Goal: Task Accomplishment & Management: Complete application form

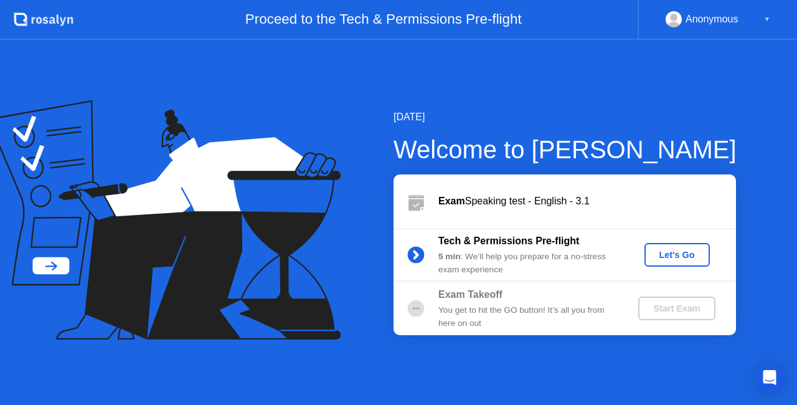
click at [668, 251] on div "Let's Go" at bounding box center [676, 255] width 55 height 10
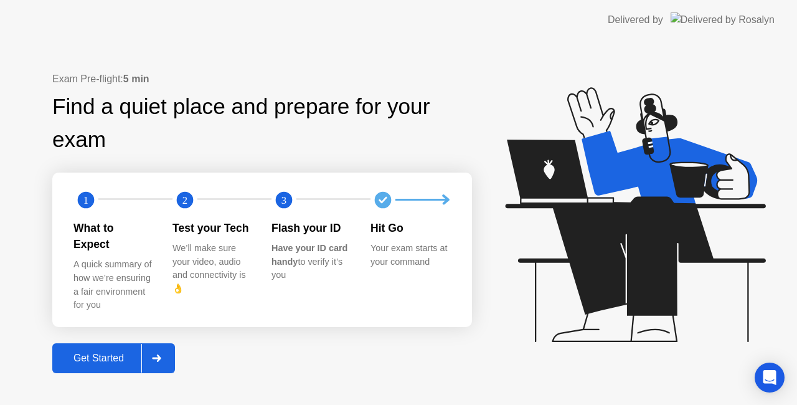
click at [74, 352] on div "Get Started" at bounding box center [98, 357] width 85 height 11
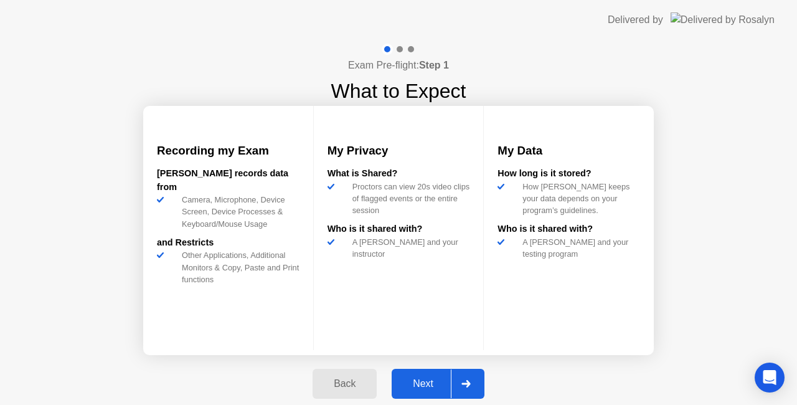
click at [423, 382] on div "Next" at bounding box center [422, 383] width 55 height 11
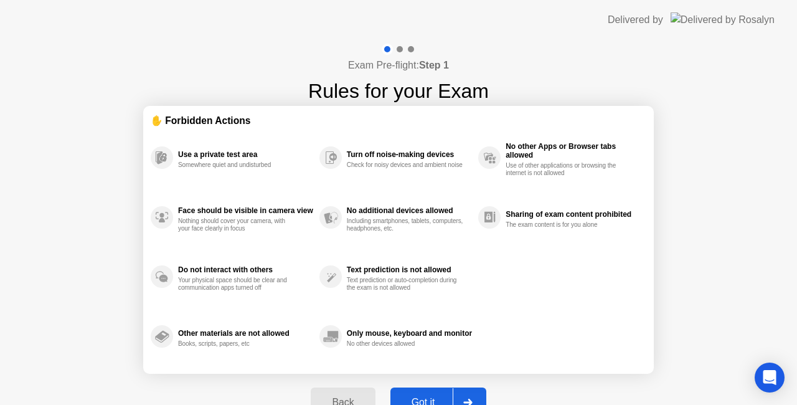
click at [431, 393] on button "Got it" at bounding box center [438, 402] width 96 height 30
select select "**********"
select select "*******"
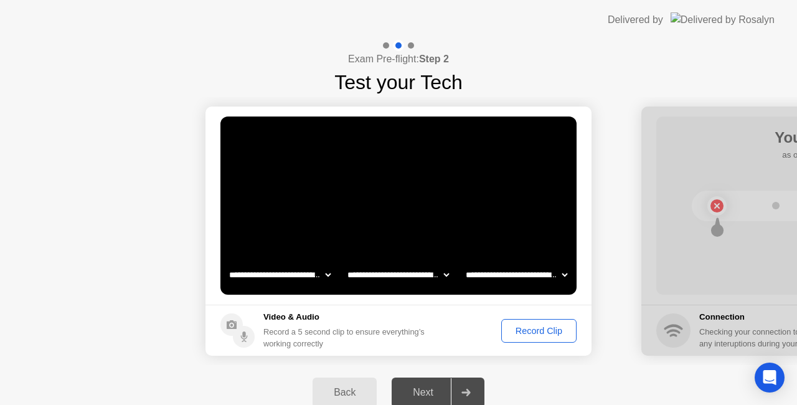
click at [427, 389] on div "Next" at bounding box center [422, 391] width 55 height 11
click at [554, 322] on button "Record Clip" at bounding box center [538, 331] width 75 height 24
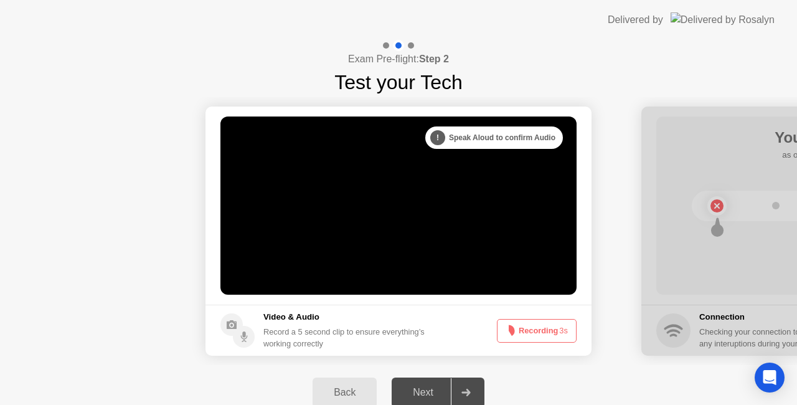
click at [412, 389] on div "Next" at bounding box center [422, 391] width 55 height 11
click at [434, 386] on div "Next" at bounding box center [422, 391] width 55 height 11
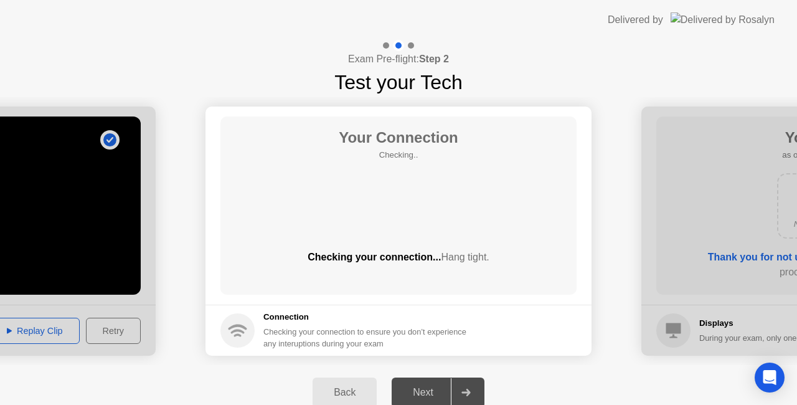
click at [347, 387] on div "Back" at bounding box center [344, 391] width 57 height 11
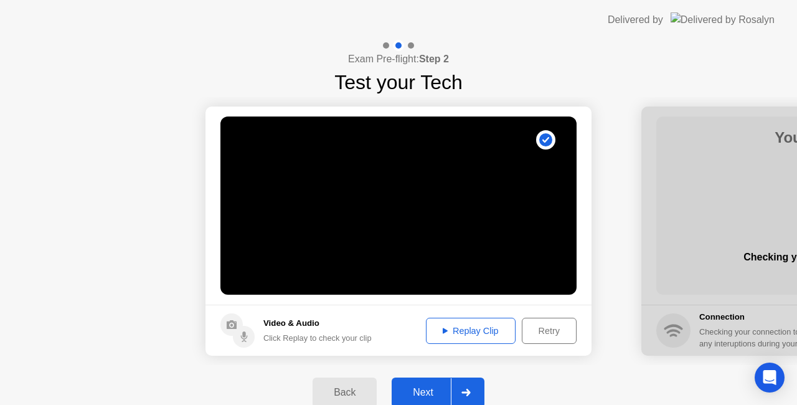
click at [480, 331] on div "Replay Clip" at bounding box center [470, 330] width 81 height 10
click at [421, 384] on button "Next" at bounding box center [437, 392] width 93 height 30
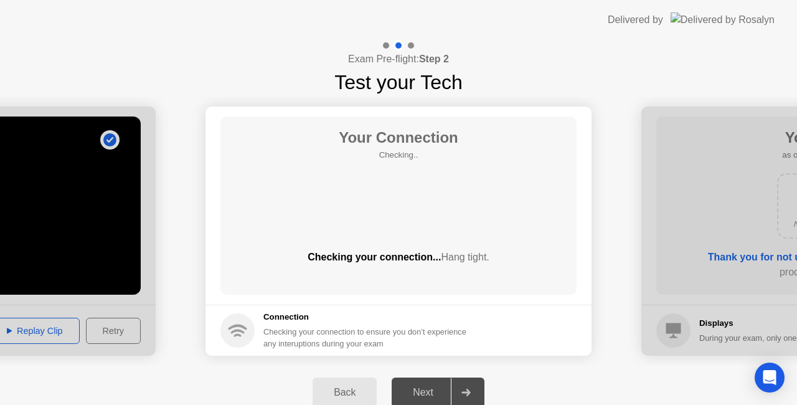
click at [426, 392] on div "Next" at bounding box center [422, 391] width 55 height 11
click at [462, 388] on icon at bounding box center [465, 391] width 9 height 7
click at [427, 386] on div "Next" at bounding box center [422, 391] width 55 height 11
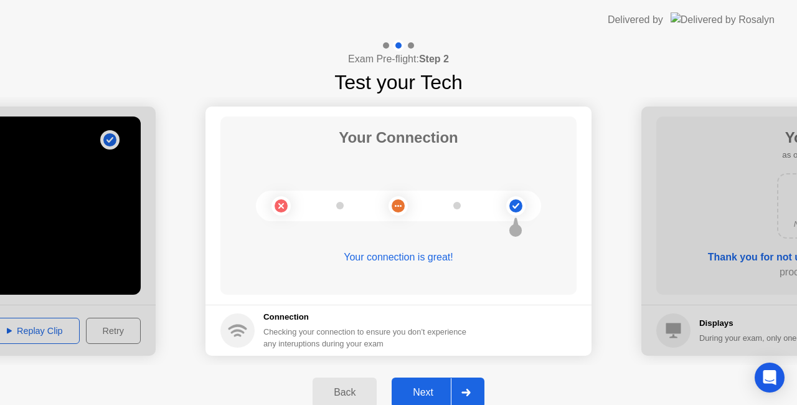
click at [427, 386] on div "Next" at bounding box center [422, 391] width 55 height 11
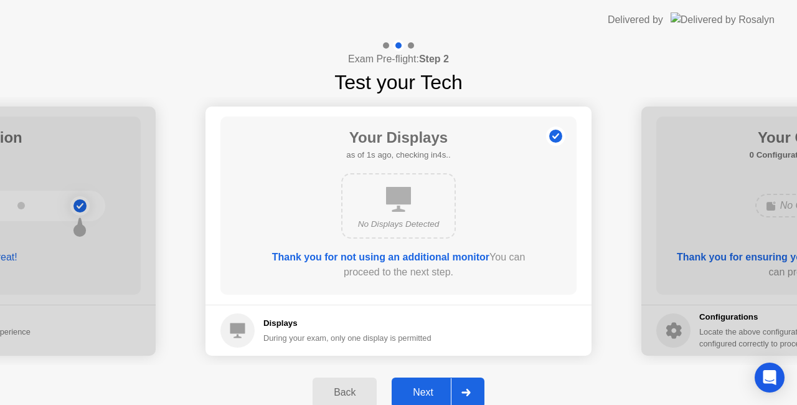
click at [427, 386] on div "Next" at bounding box center [422, 391] width 55 height 11
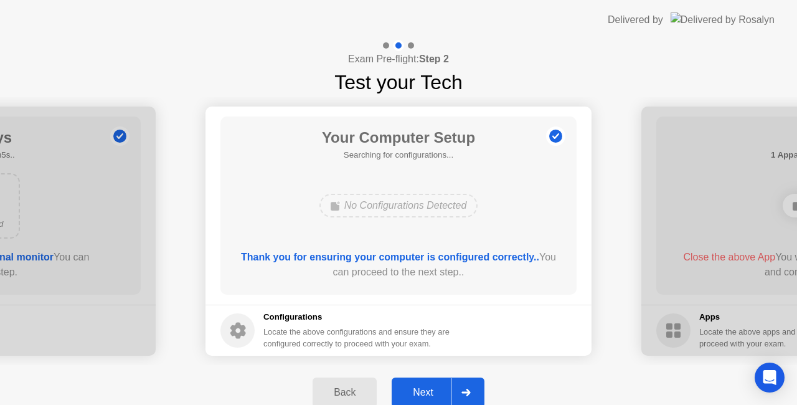
click at [427, 386] on div "Next" at bounding box center [422, 391] width 55 height 11
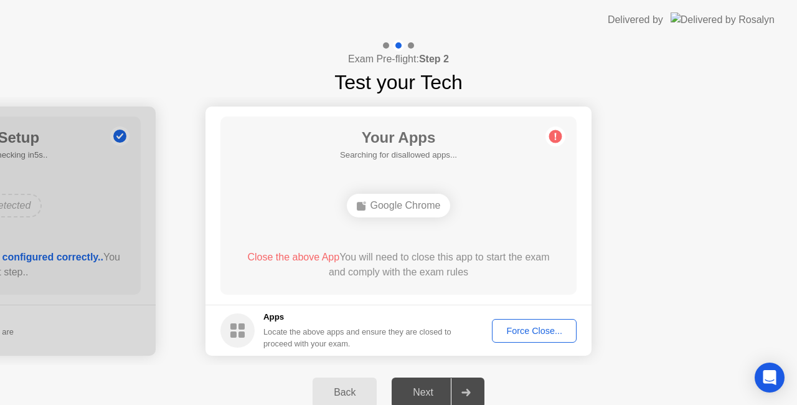
click at [427, 386] on div "Next" at bounding box center [422, 391] width 55 height 11
click at [529, 325] on div "Force Close..." at bounding box center [534, 330] width 76 height 10
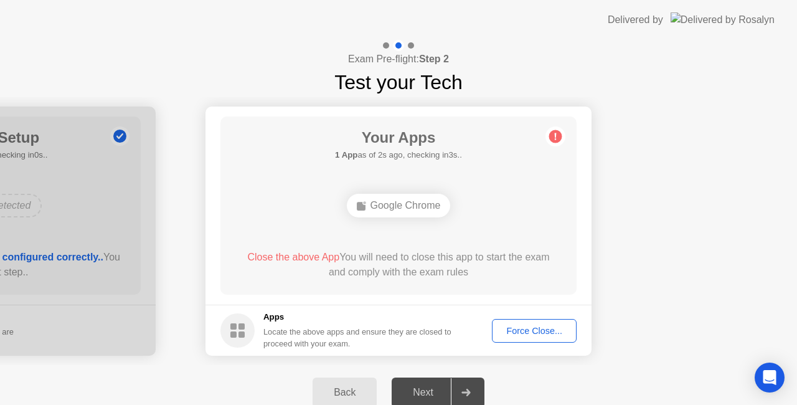
click at [540, 329] on div "Force Close..." at bounding box center [534, 330] width 76 height 10
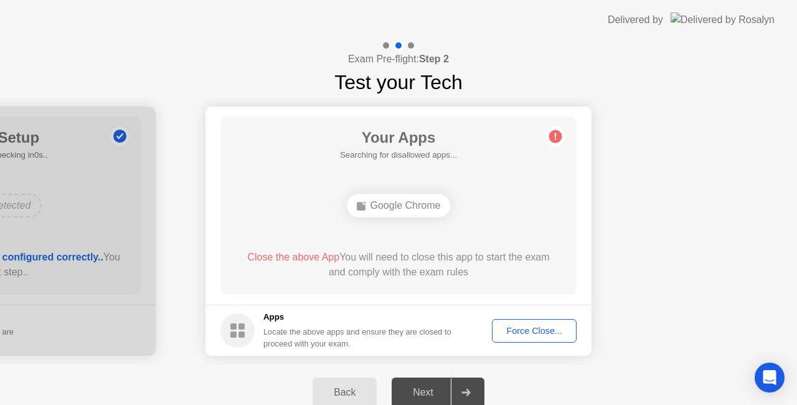
click at [532, 327] on div "Force Close..." at bounding box center [534, 330] width 76 height 10
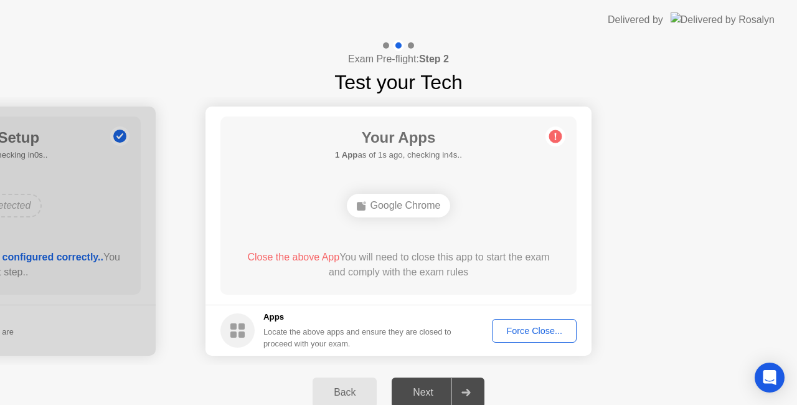
click at [536, 332] on div "Force Close..." at bounding box center [534, 330] width 76 height 10
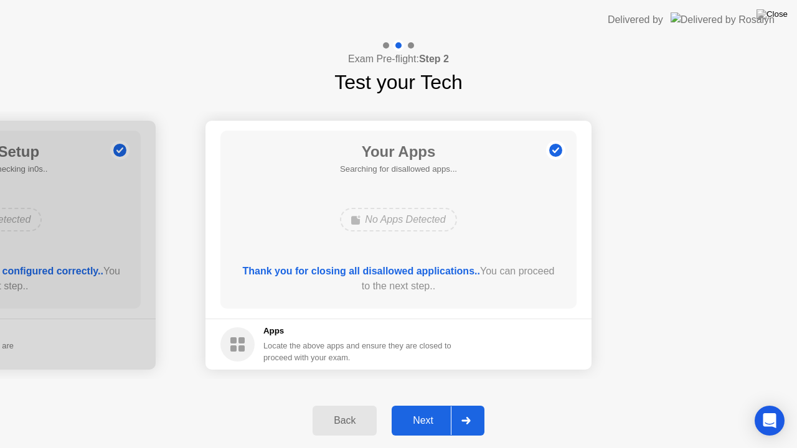
click at [428, 404] on div "Next" at bounding box center [422, 420] width 55 height 11
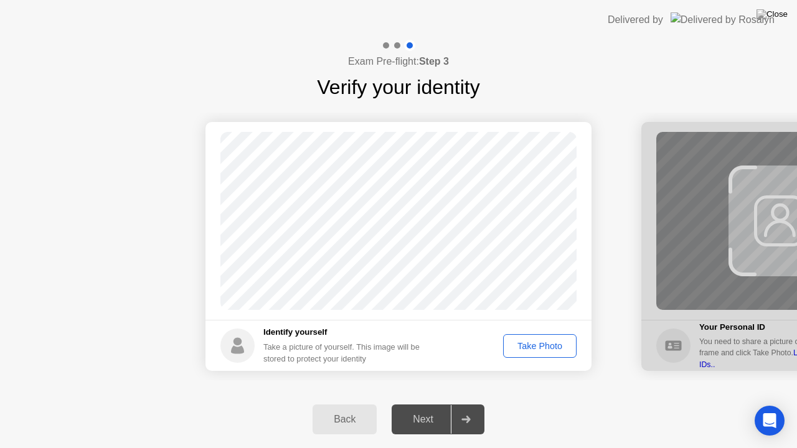
click at [521, 344] on div "Take Photo" at bounding box center [539, 346] width 65 height 10
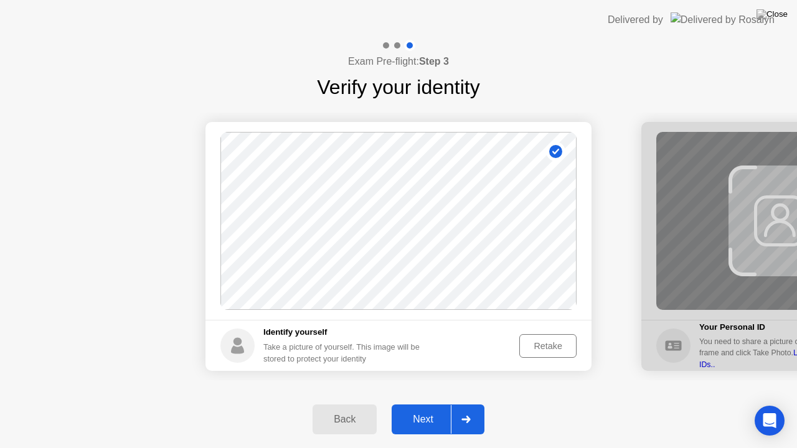
click at [414, 404] on div "Next" at bounding box center [422, 419] width 55 height 11
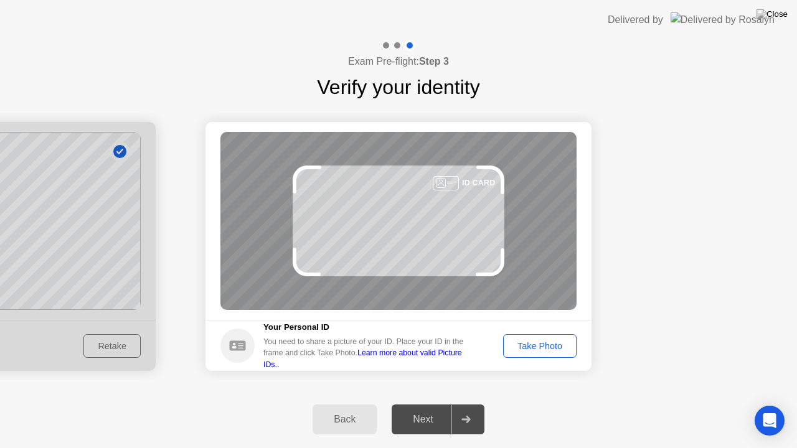
click at [528, 341] on div "Take Photo" at bounding box center [539, 346] width 65 height 10
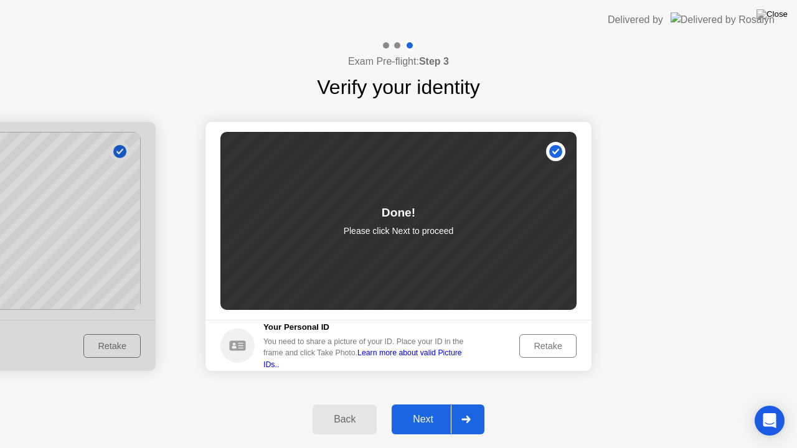
click at [417, 404] on div "Next" at bounding box center [422, 419] width 55 height 11
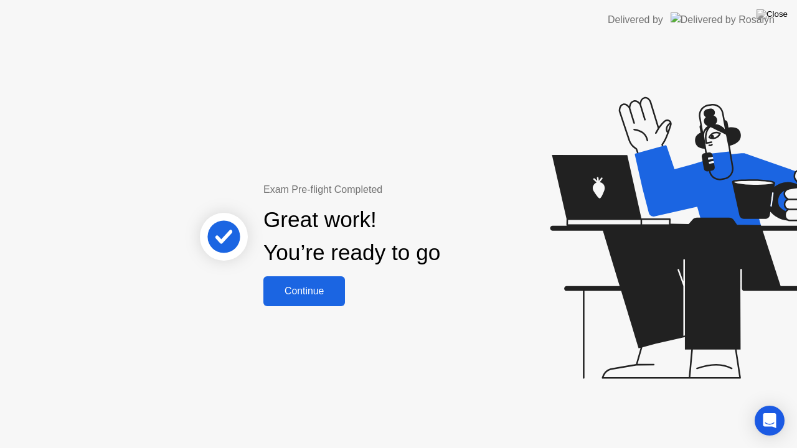
click at [306, 287] on div "Continue" at bounding box center [304, 291] width 74 height 11
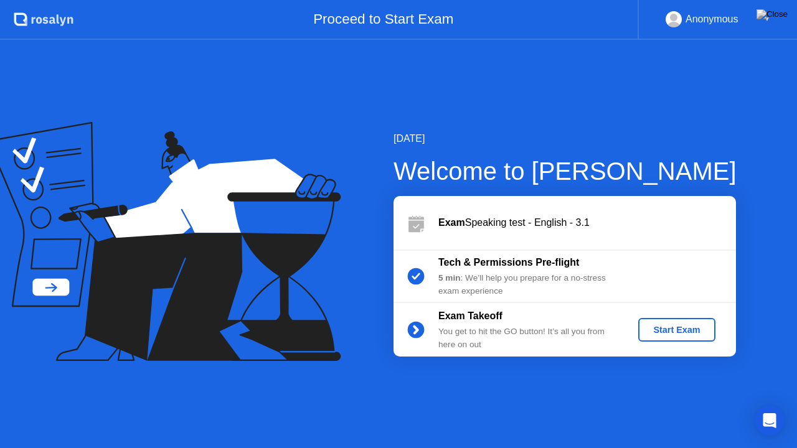
click at [660, 332] on div "Start Exam" at bounding box center [676, 330] width 67 height 10
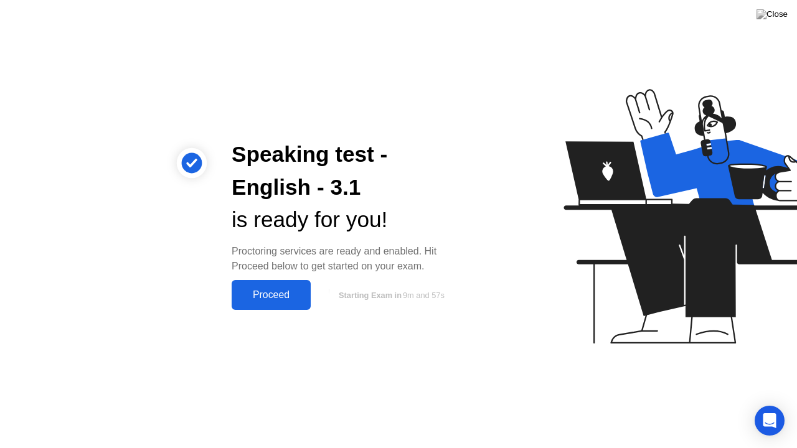
click at [279, 292] on div "Proceed" at bounding box center [271, 294] width 72 height 11
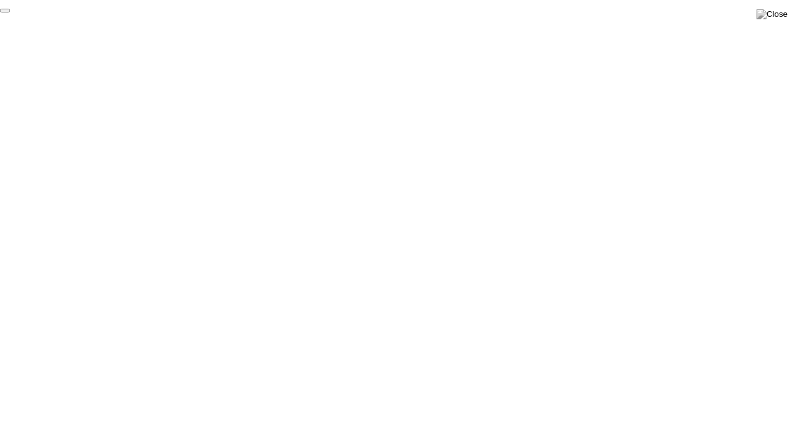
click div "End Proctoring Session"
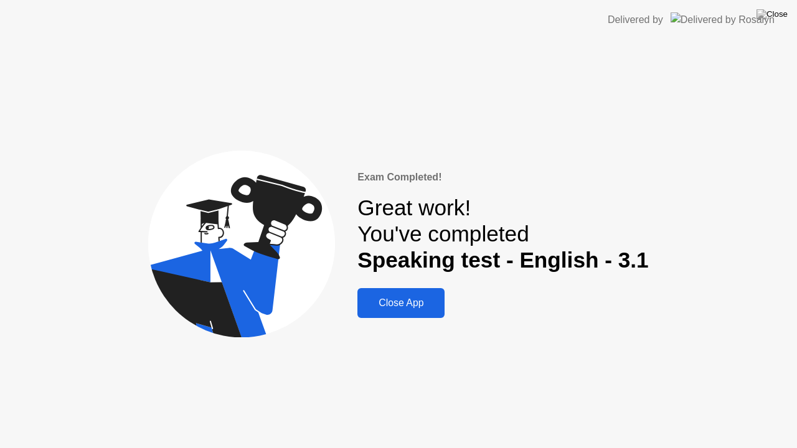
click at [431, 307] on div "Close App" at bounding box center [401, 302] width 80 height 11
